Goal: Check status: Check status

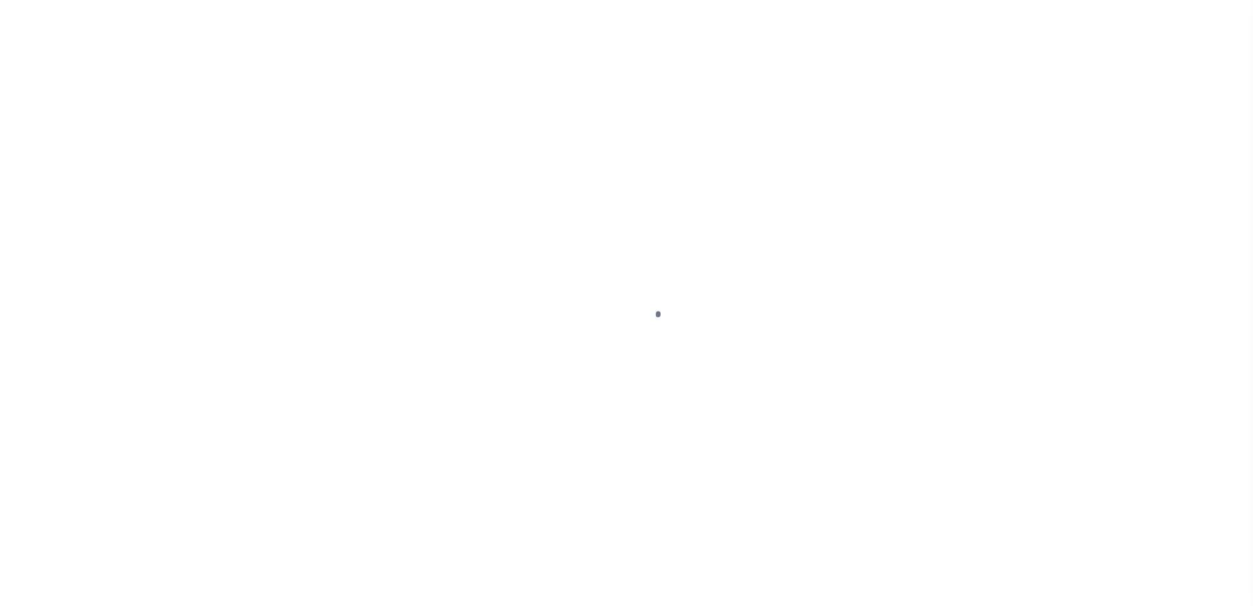
select select "NJ"
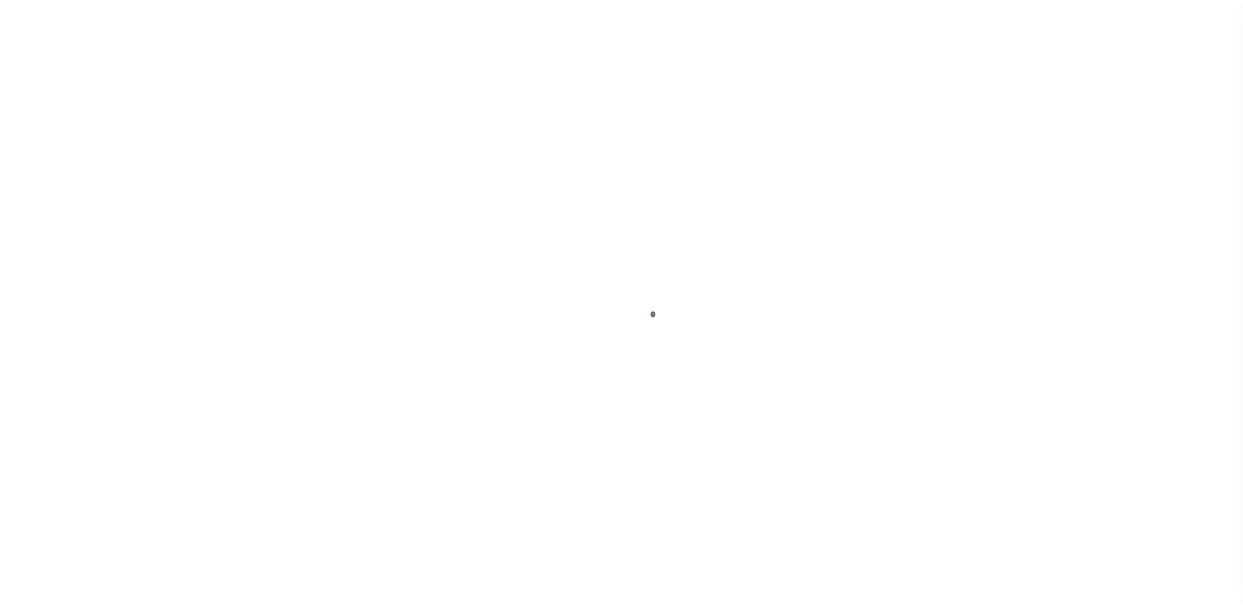
scroll to position [33, 0]
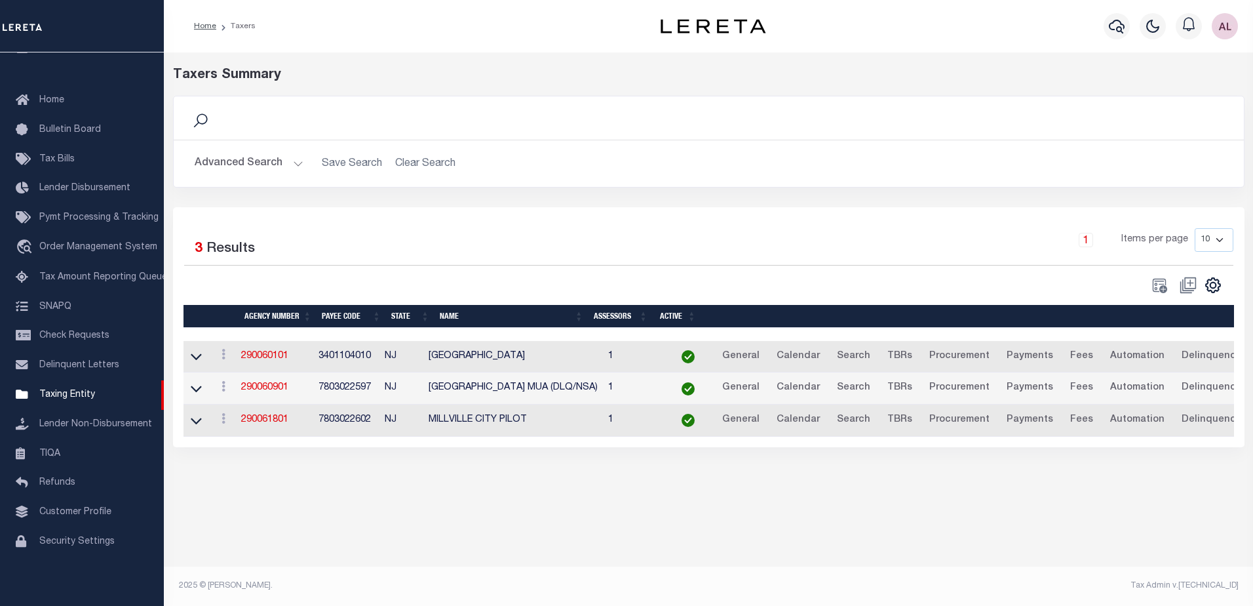
click at [290, 163] on button "Advanced Search" at bounding box center [249, 164] width 109 height 26
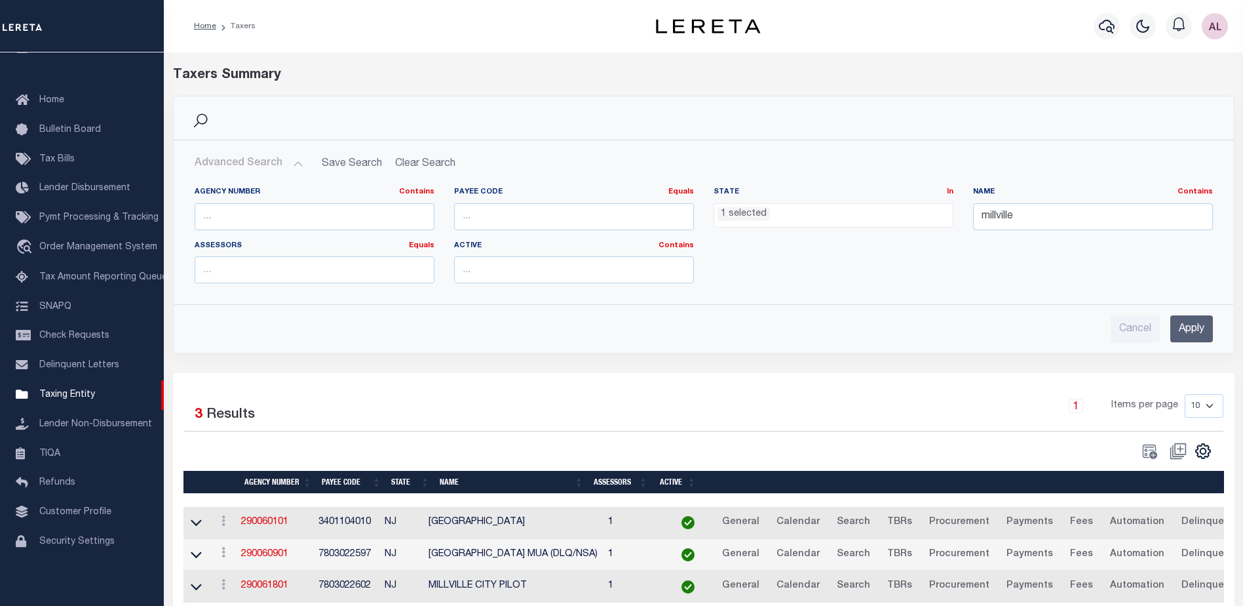
click at [741, 216] on li "1 selected" at bounding box center [744, 214] width 52 height 14
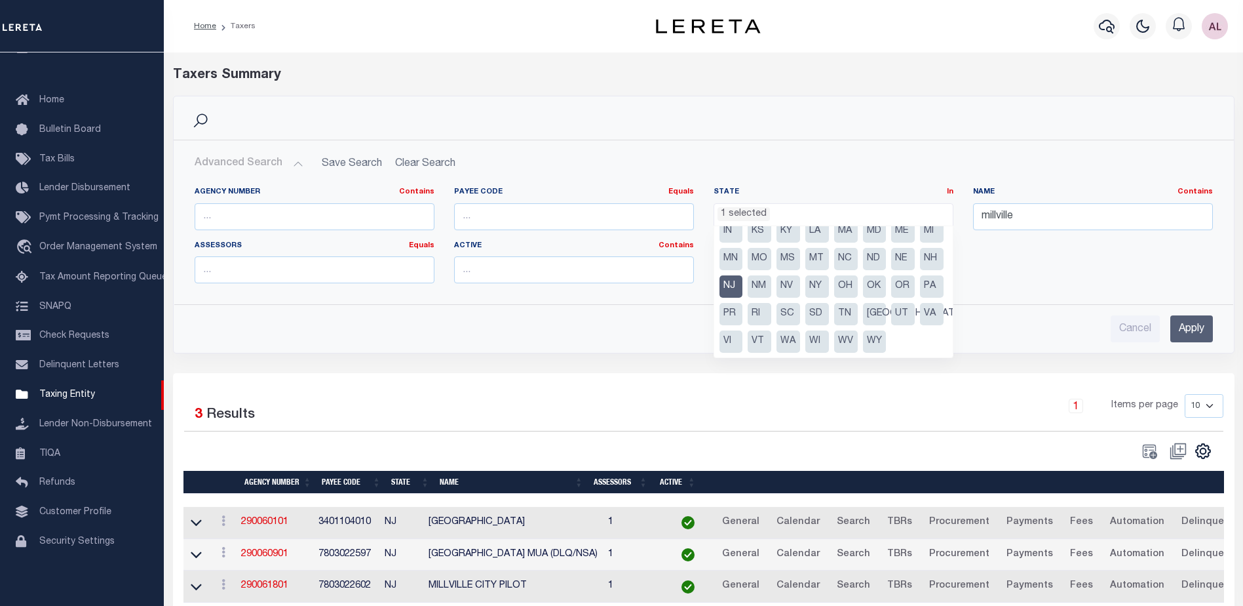
scroll to position [94, 0]
click at [743, 275] on li "NJ" at bounding box center [732, 286] width 24 height 22
click at [863, 313] on li "[GEOGRAPHIC_DATA]" at bounding box center [875, 314] width 24 height 22
select select "[GEOGRAPHIC_DATA]"
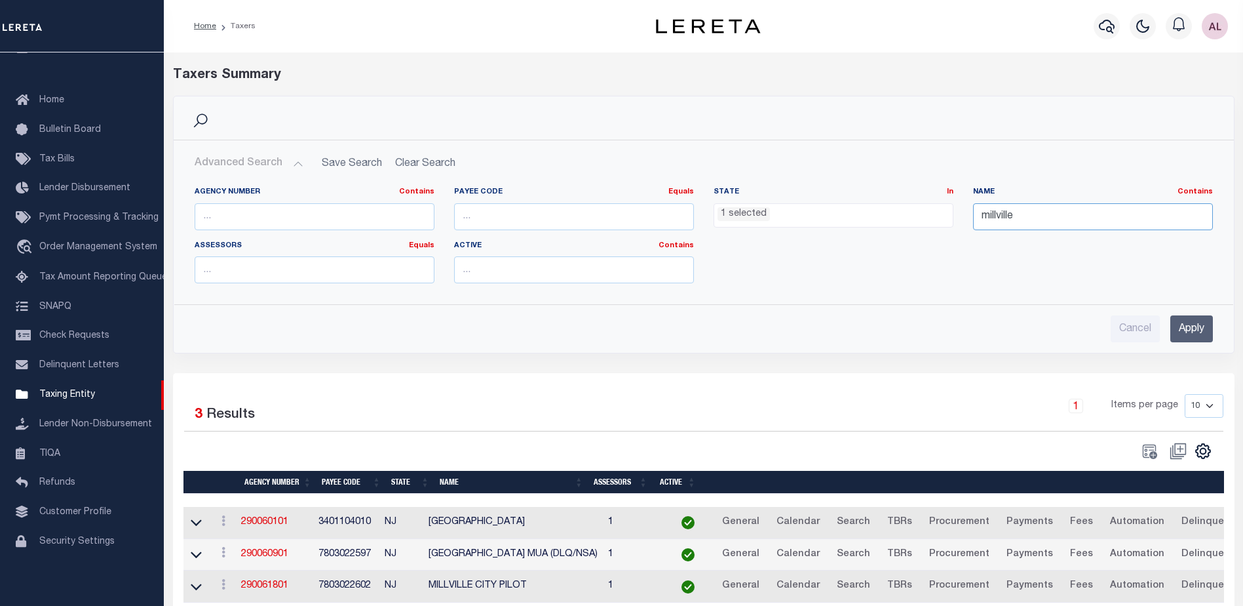
drag, startPoint x: 1042, startPoint y: 206, endPoint x: 709, endPoint y: 220, distance: 333.3
click at [709, 220] on div "Agency Number Contains Contains Is Payee Code Equals Equals Is Not Equal To Is …" at bounding box center [704, 240] width 1038 height 107
type input "harris"
click at [1199, 326] on input "Apply" at bounding box center [1192, 328] width 43 height 27
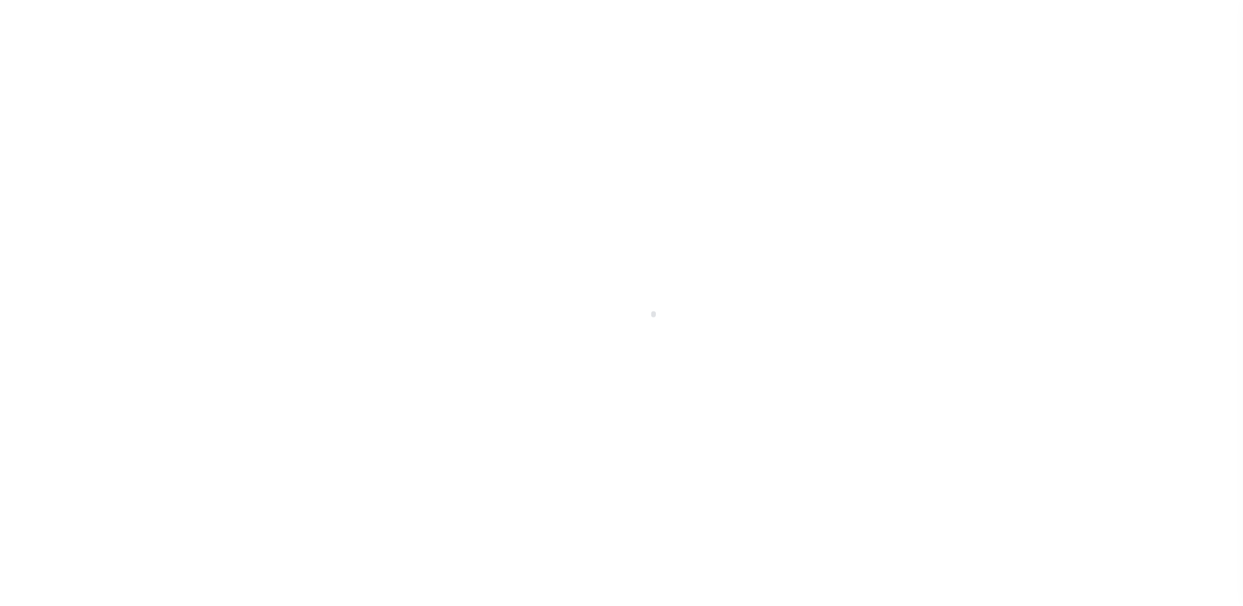
scroll to position [23, 0]
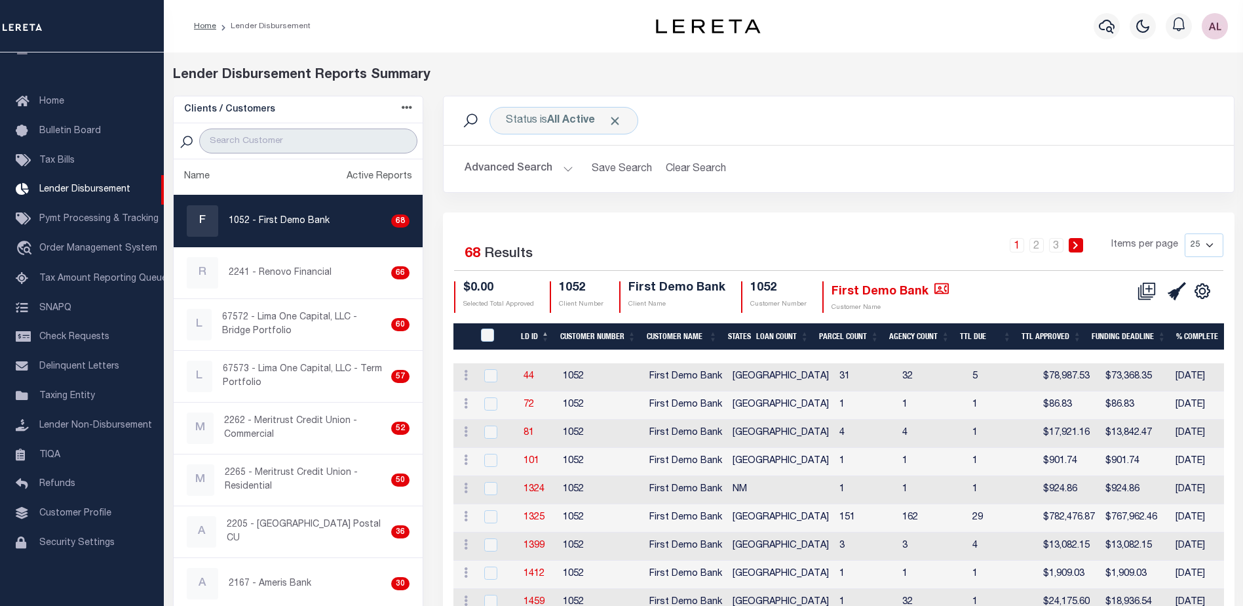
click at [266, 136] on input "search" at bounding box center [308, 140] width 218 height 25
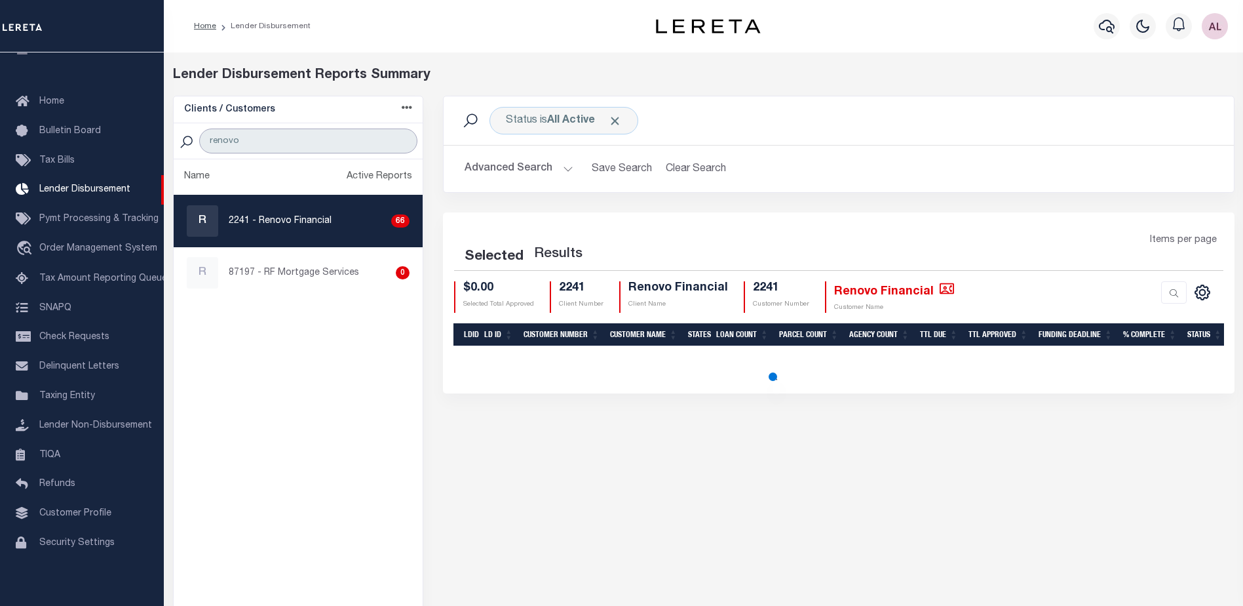
type input "renovo"
click at [294, 221] on p "2241 - Renovo Financial" at bounding box center [280, 221] width 103 height 14
checkbox input "true"
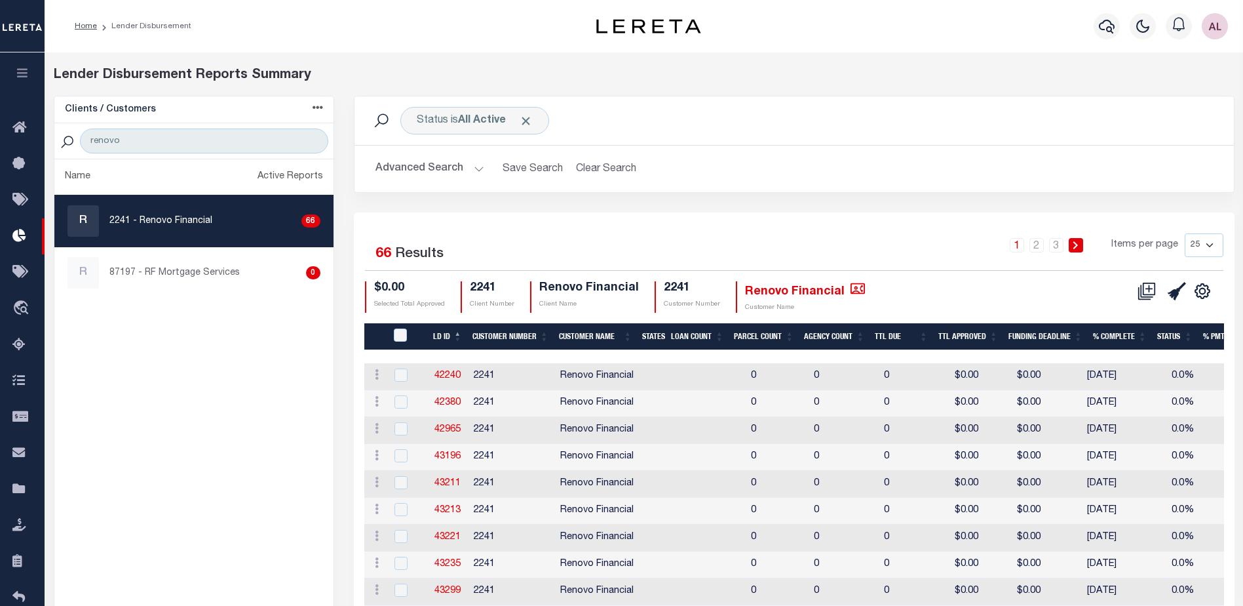
click at [477, 164] on button "Advanced Search" at bounding box center [430, 169] width 109 height 26
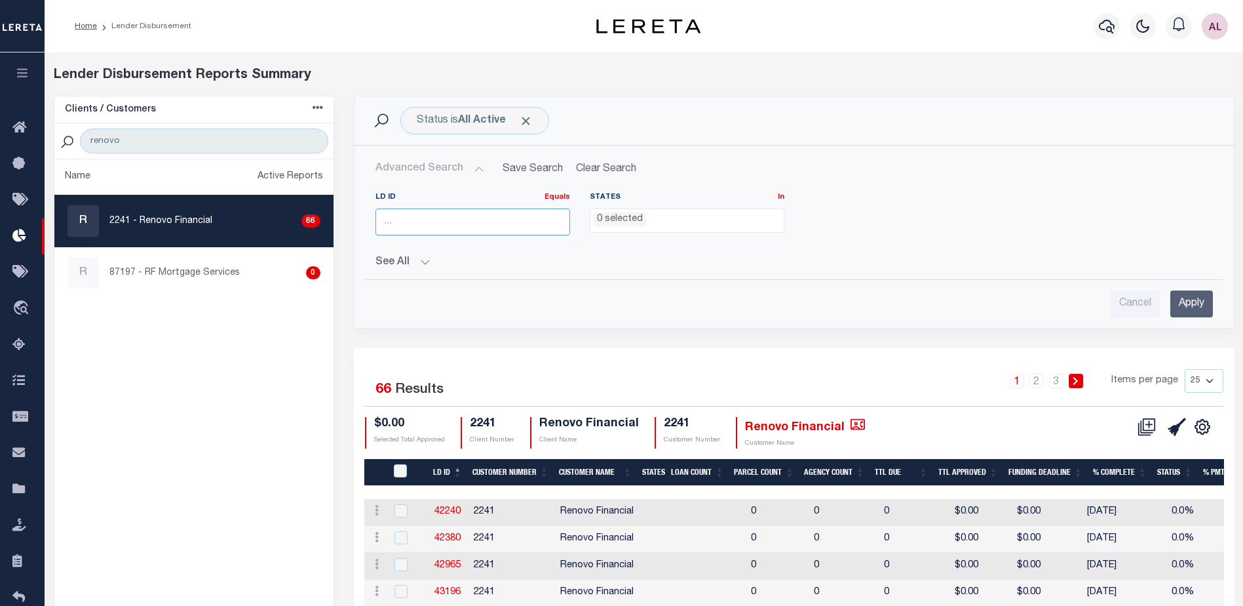
click at [421, 223] on input "number" at bounding box center [473, 221] width 195 height 27
type input "45565"
click at [1195, 300] on input "Apply" at bounding box center [1192, 303] width 43 height 27
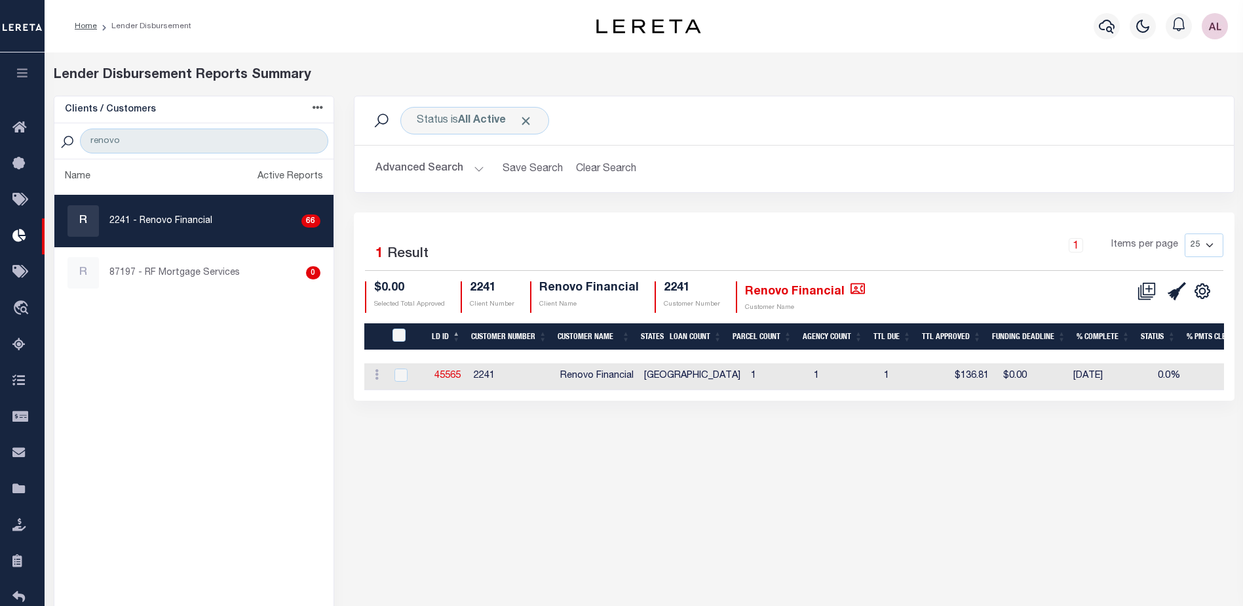
drag, startPoint x: 846, startPoint y: 401, endPoint x: 556, endPoint y: 391, distance: 289.2
click at [935, 400] on div "Selected 1 Result 1 Items per page 25 50 100 200 $0.00 2241 2241" at bounding box center [794, 306] width 881 height 188
click at [442, 376] on link "45565" at bounding box center [448, 375] width 26 height 9
checkbox input "true"
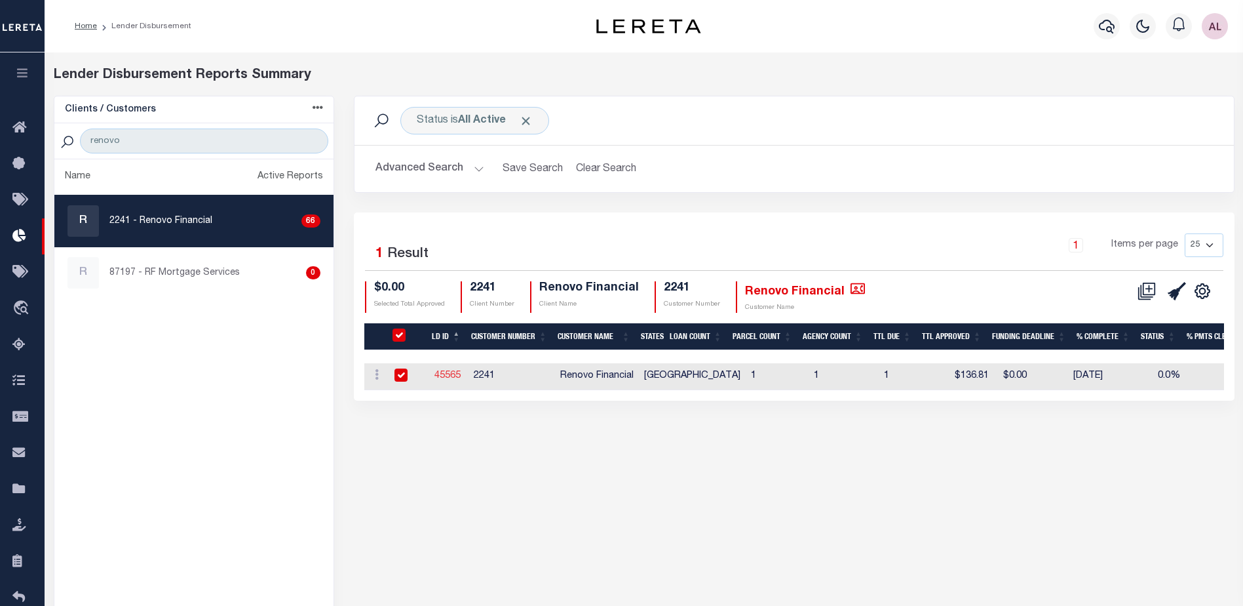
checkbox input "true"
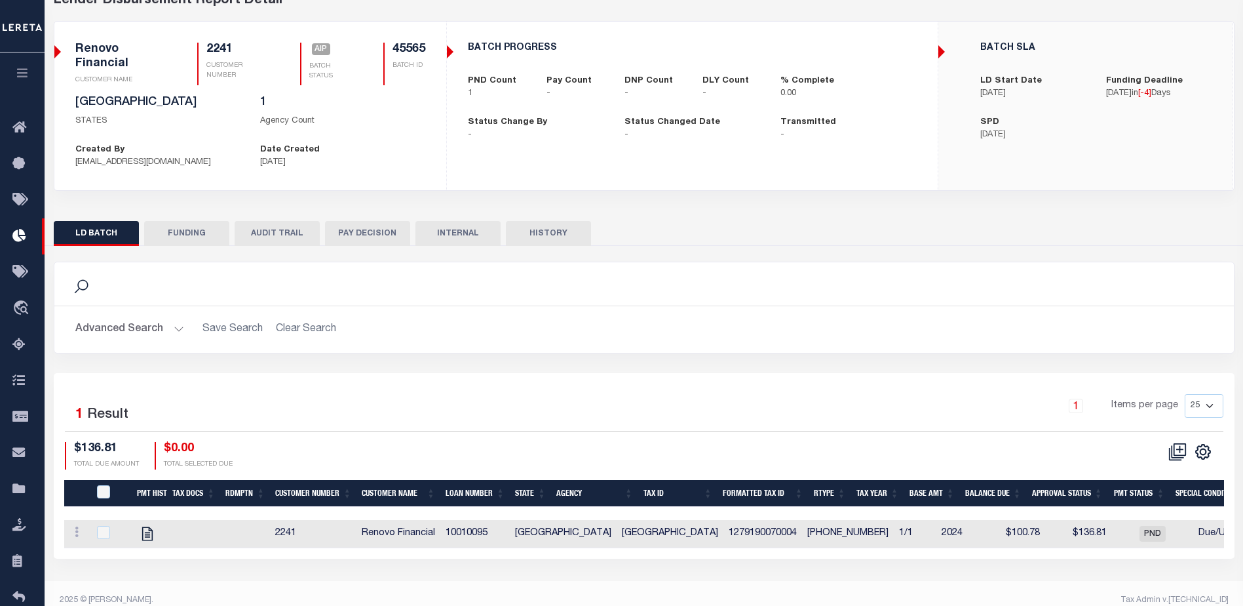
scroll to position [89, 0]
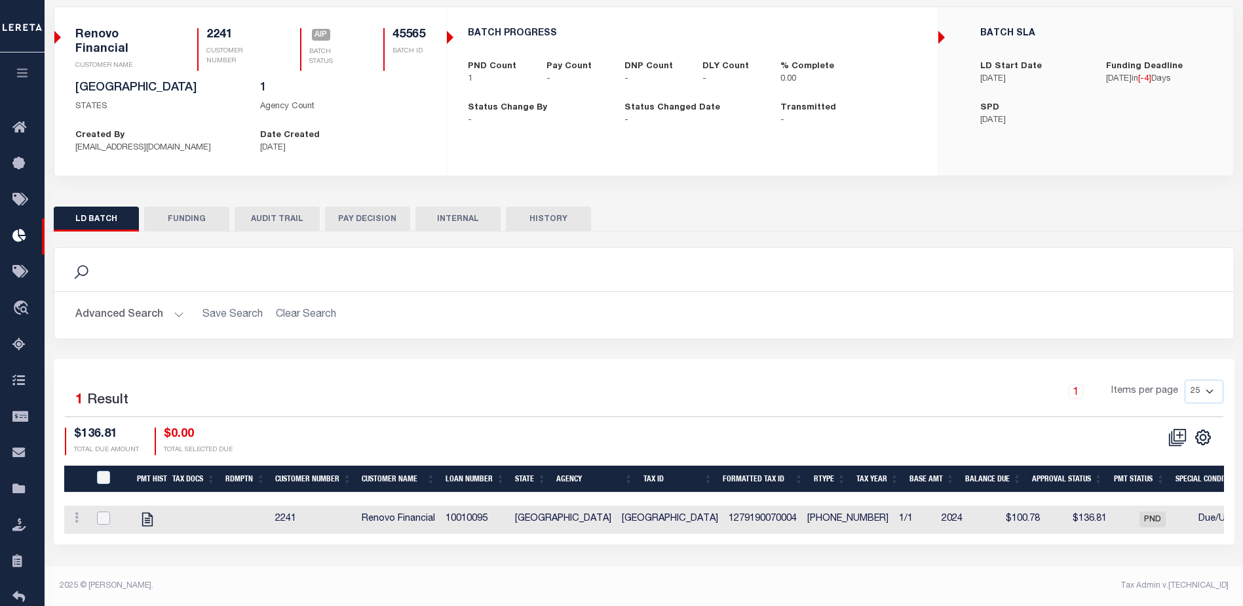
click at [104, 523] on input "checkbox" at bounding box center [103, 517] width 13 height 13
checkbox input "true"
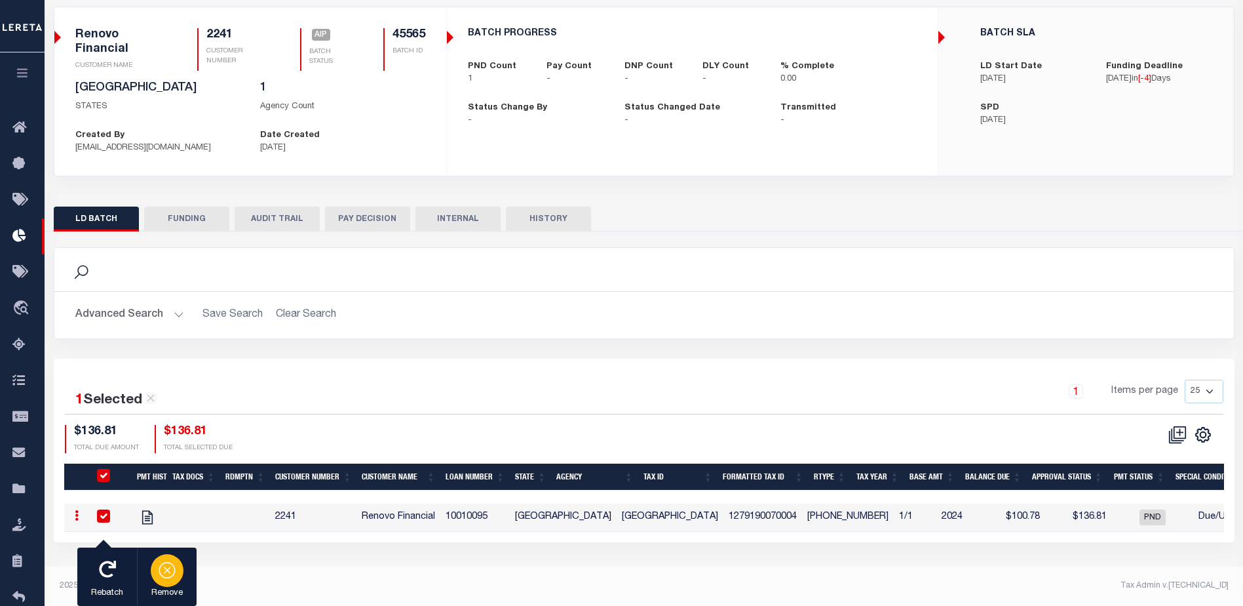
click at [169, 564] on icon "button" at bounding box center [167, 569] width 18 height 18
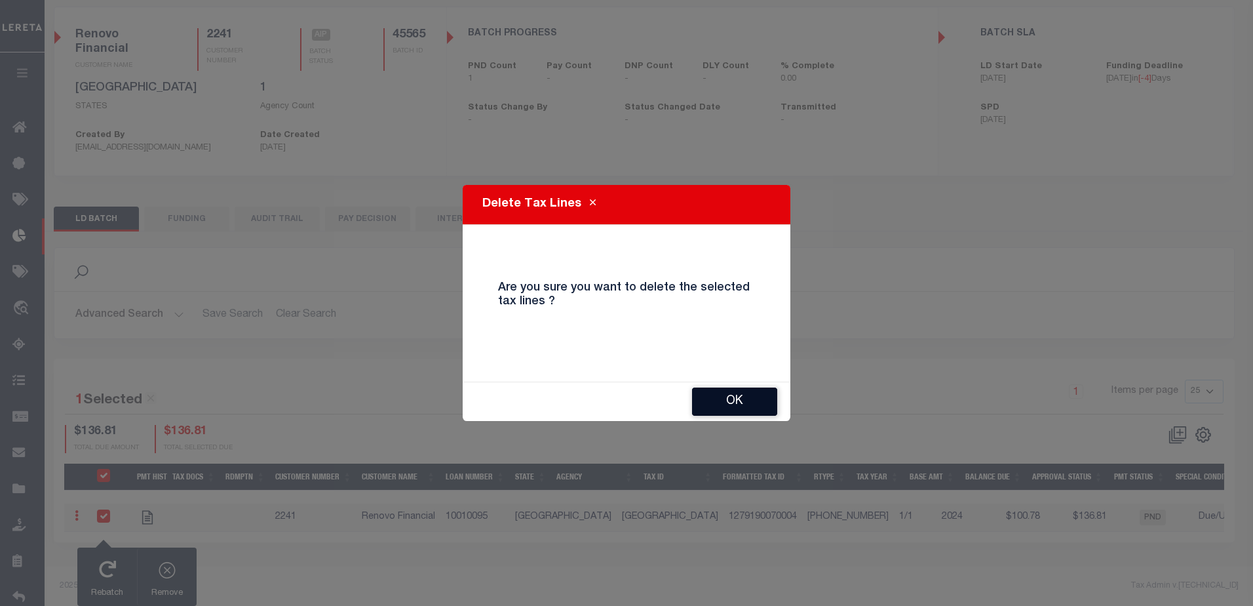
click at [739, 402] on button "OK" at bounding box center [734, 401] width 85 height 28
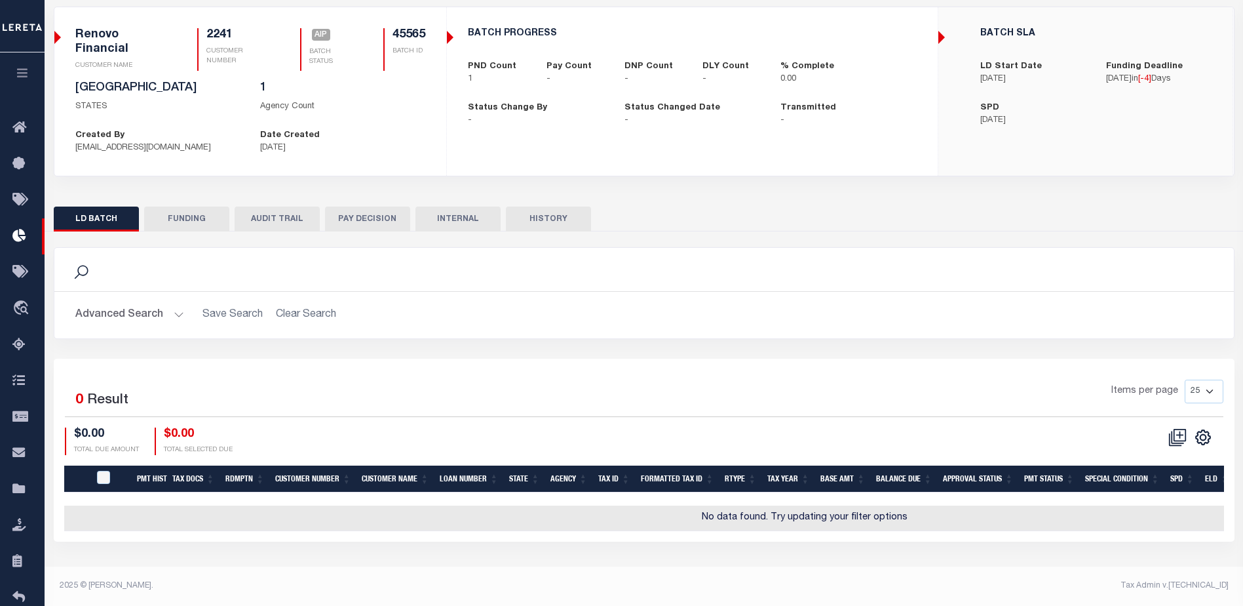
checkbox input "true"
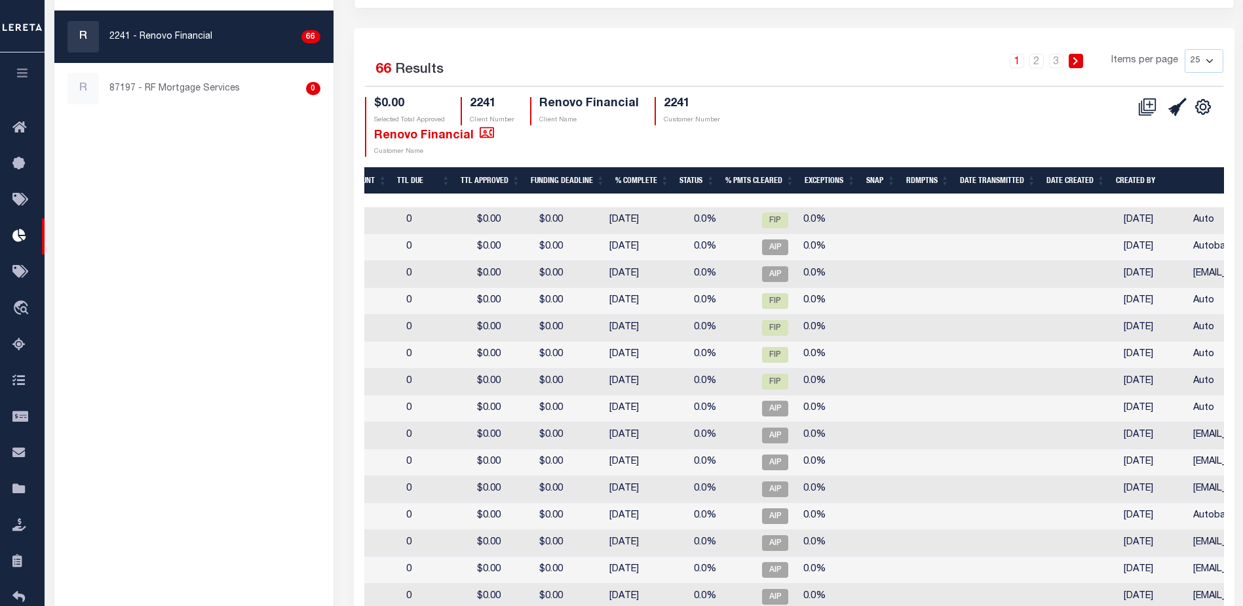
scroll to position [123, 0]
